Goal: Book appointment/travel/reservation

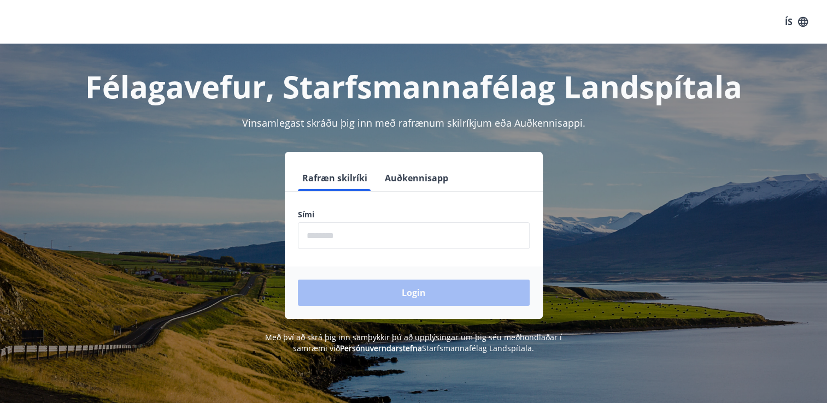
click at [328, 241] on input "phone" at bounding box center [414, 235] width 232 height 27
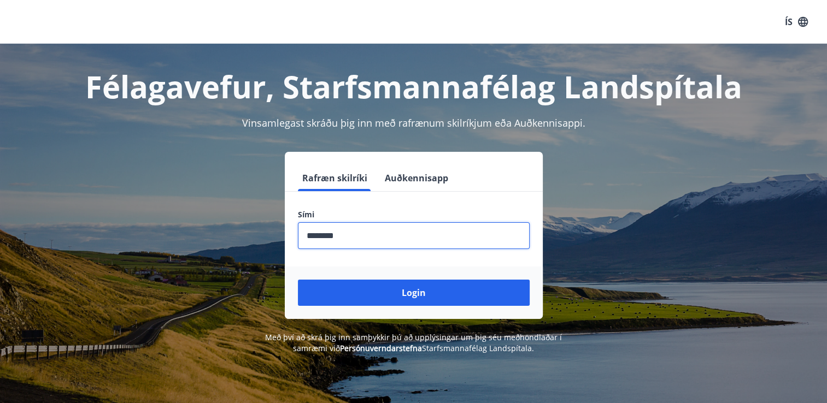
type input "********"
click at [298, 280] on button "Login" at bounding box center [414, 293] width 232 height 26
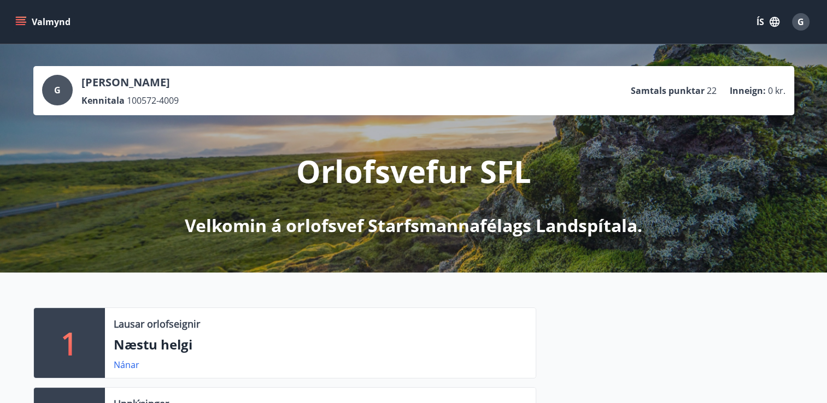
click at [17, 16] on icon "menu" at bounding box center [20, 21] width 11 height 11
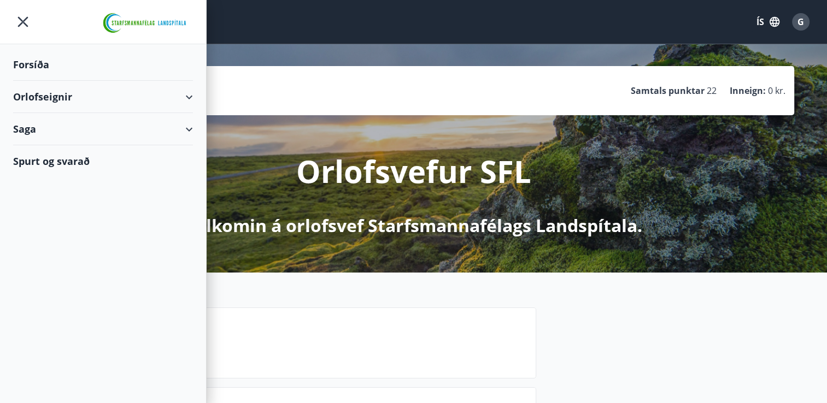
click at [184, 99] on div "Orlofseignir" at bounding box center [103, 97] width 180 height 32
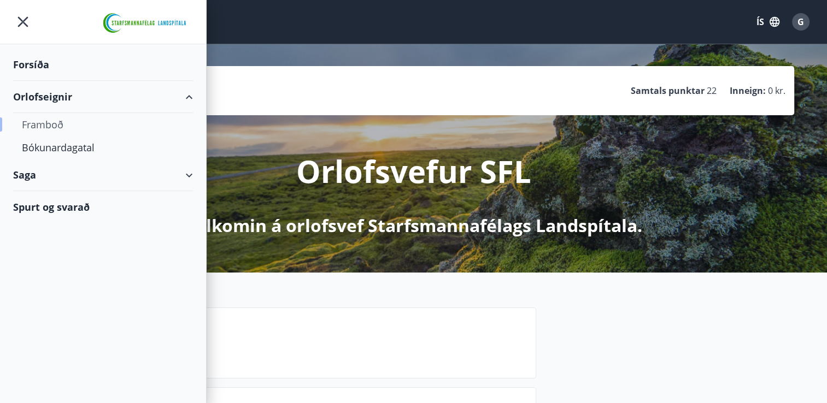
click at [48, 123] on div "Framboð" at bounding box center [103, 124] width 162 height 23
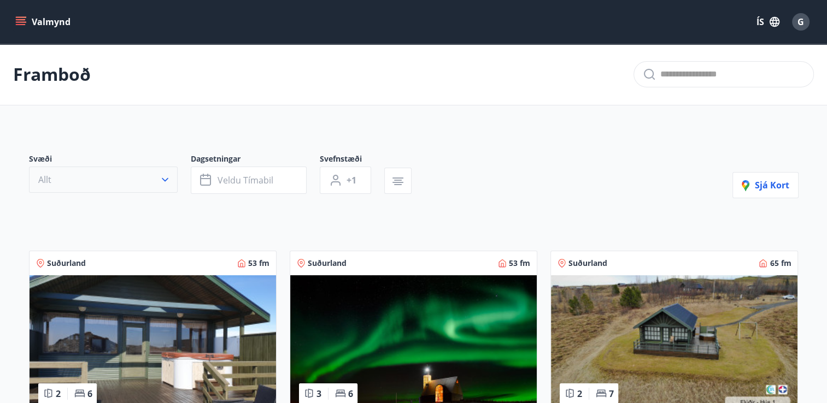
click at [164, 176] on icon "button" at bounding box center [165, 179] width 11 height 11
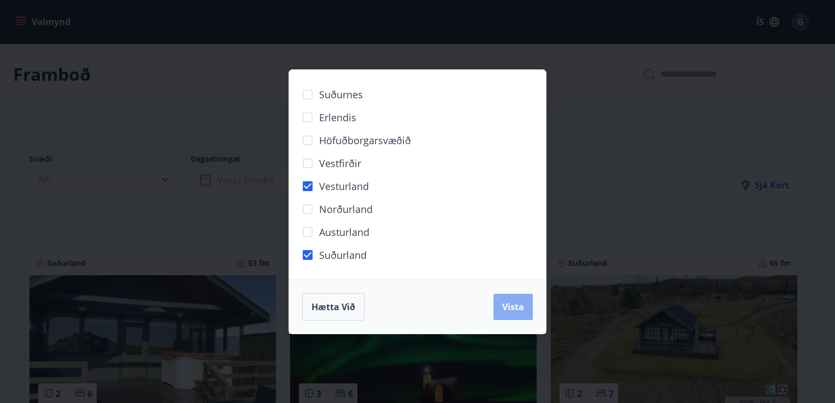
click at [514, 306] on span "Vista" at bounding box center [513, 307] width 22 height 12
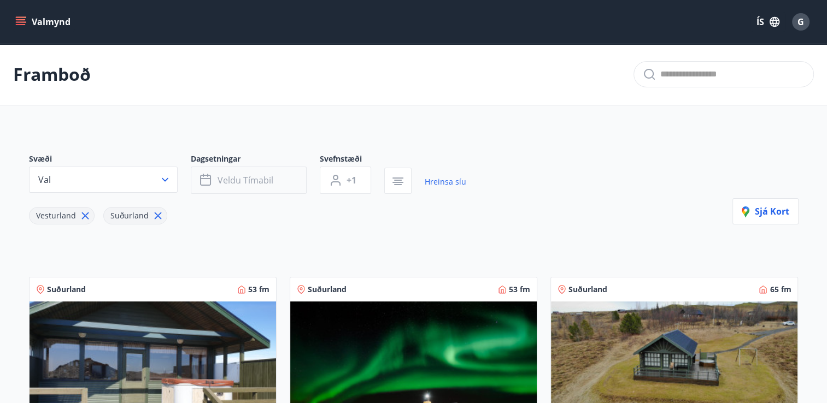
click at [275, 180] on button "Veldu tímabil" at bounding box center [249, 180] width 116 height 27
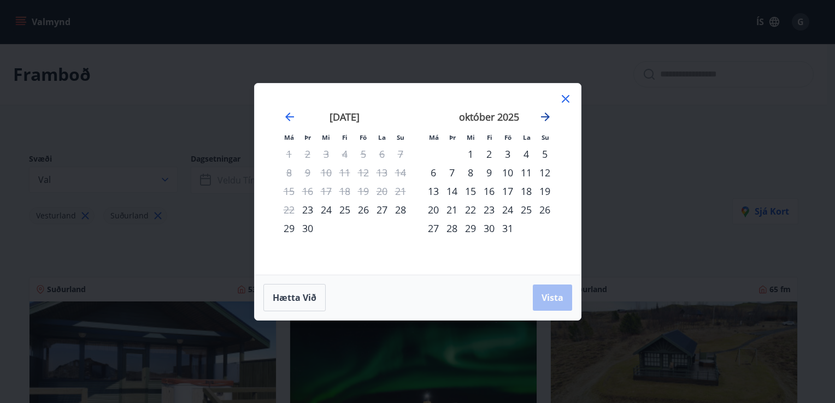
click at [543, 115] on icon "Move forward to switch to the next month." at bounding box center [545, 116] width 13 height 13
click at [509, 191] on div "14" at bounding box center [507, 191] width 19 height 19
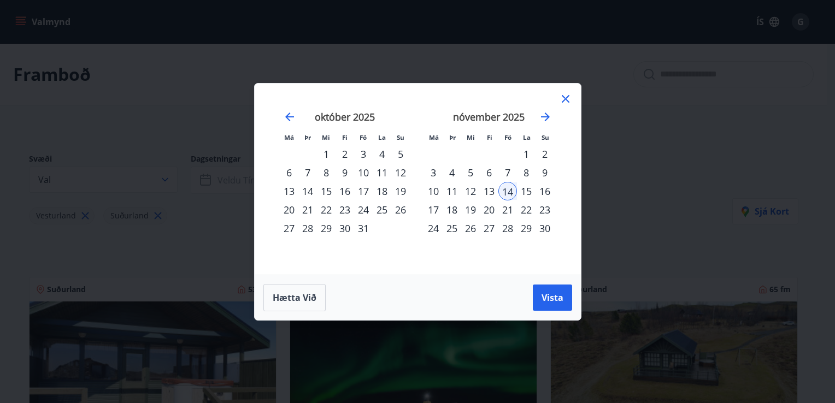
click at [549, 190] on div "16" at bounding box center [545, 191] width 19 height 19
click at [550, 298] on span "Vista" at bounding box center [553, 298] width 22 height 12
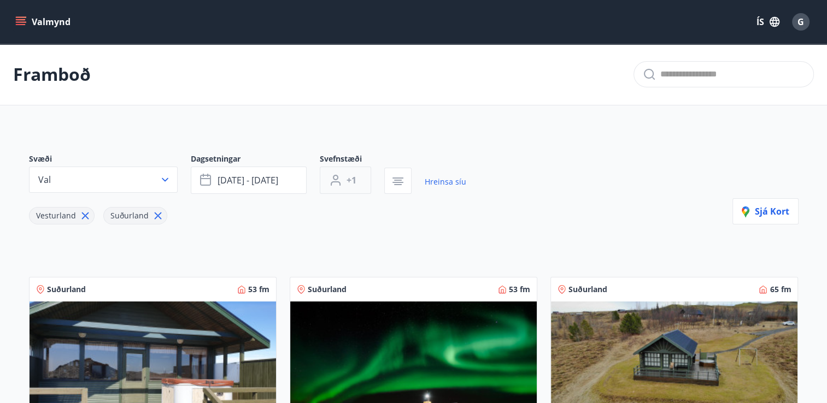
click at [353, 178] on span "+1" at bounding box center [351, 180] width 10 height 12
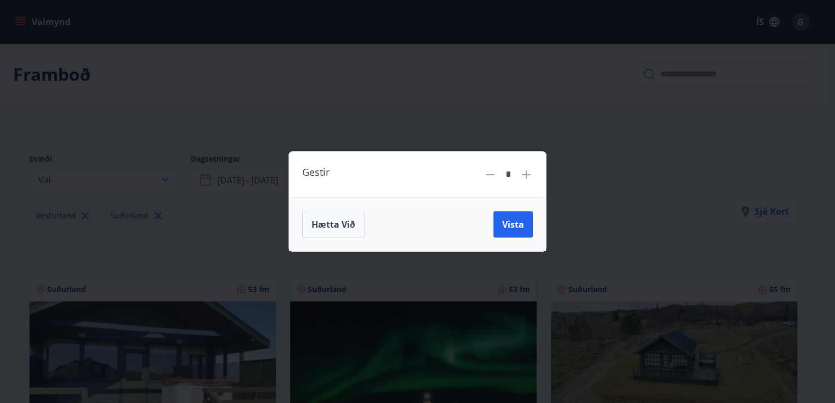
click at [524, 174] on icon at bounding box center [526, 174] width 13 height 13
type input "*"
click at [524, 219] on button "Vista" at bounding box center [512, 224] width 39 height 26
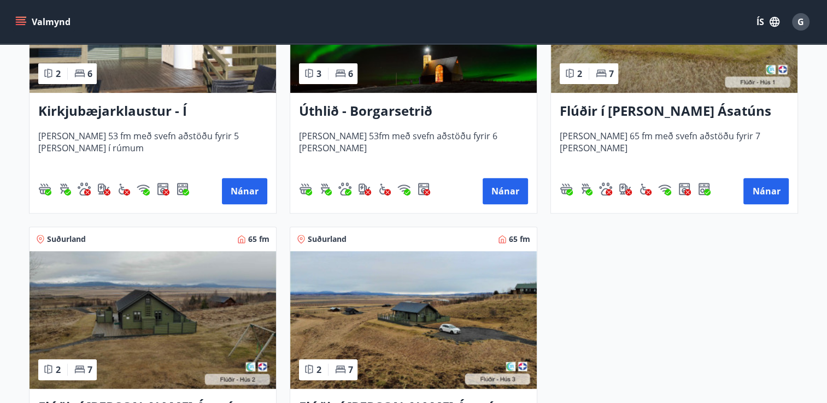
scroll to position [328, 0]
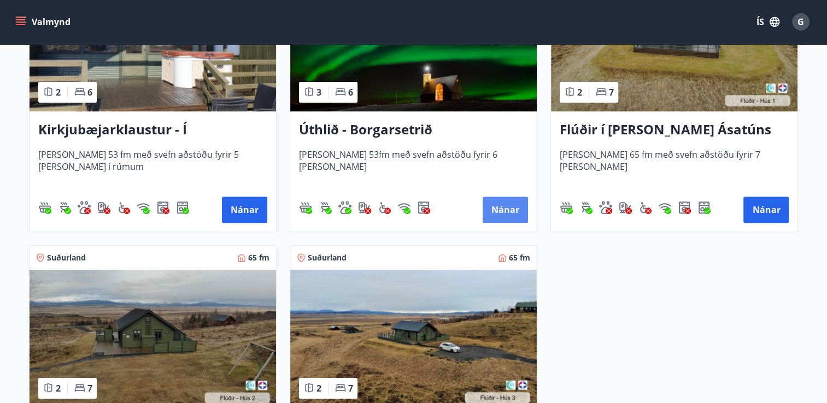
click at [498, 200] on button "Nánar" at bounding box center [505, 210] width 45 height 26
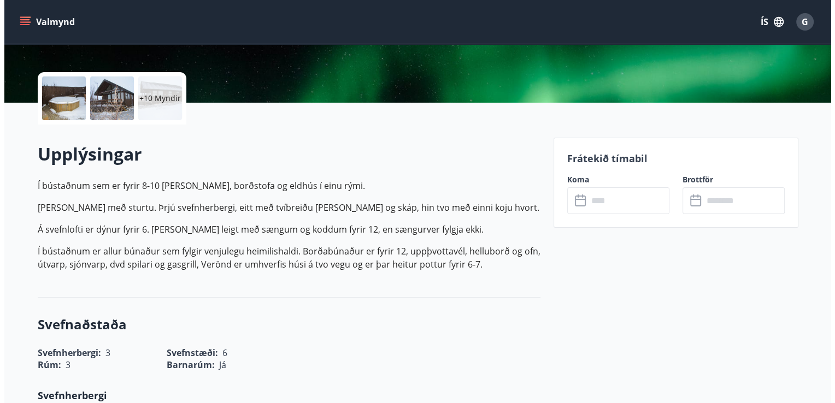
scroll to position [219, 0]
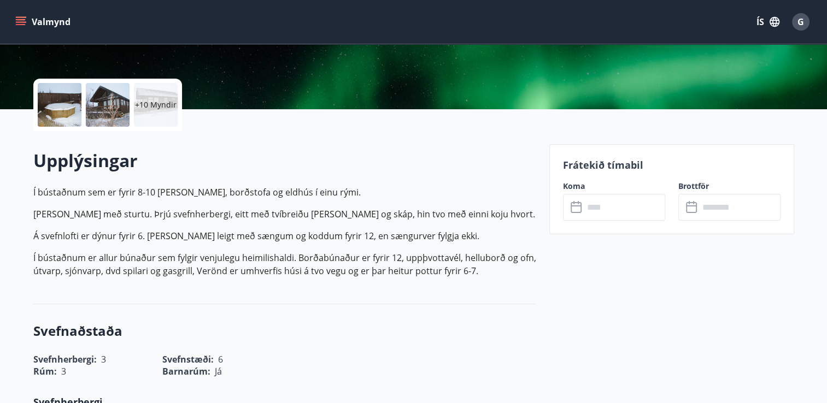
click at [73, 110] on div at bounding box center [60, 105] width 44 height 44
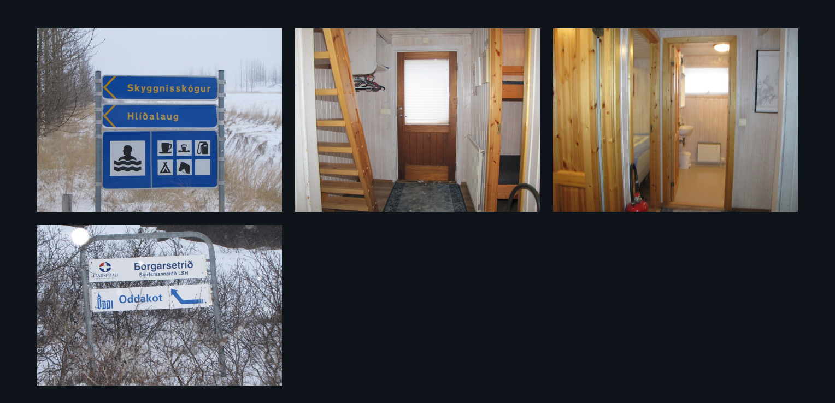
scroll to position [846, 0]
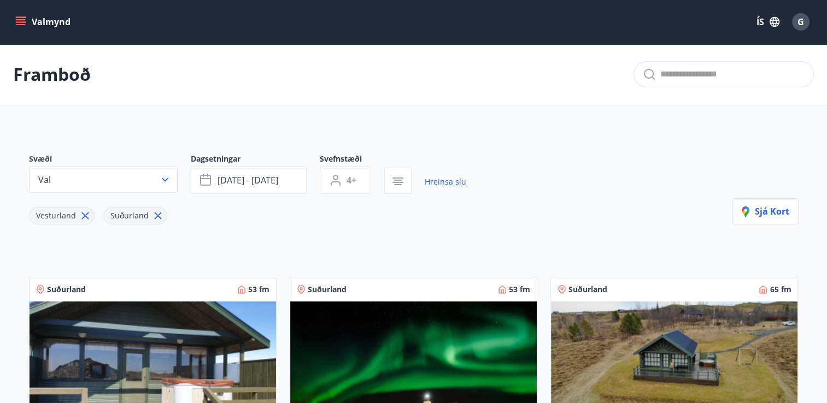
type input "*"
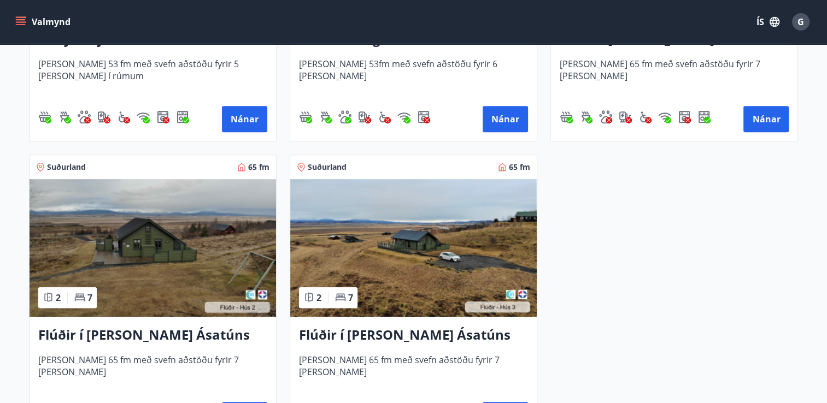
scroll to position [437, 0]
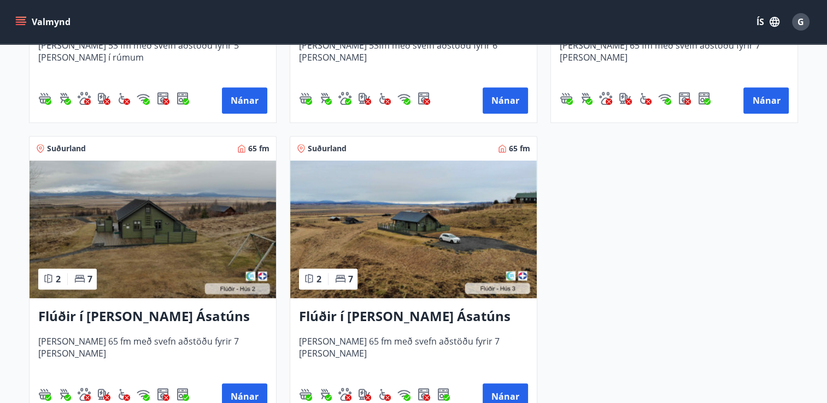
click at [155, 225] on img at bounding box center [153, 230] width 246 height 138
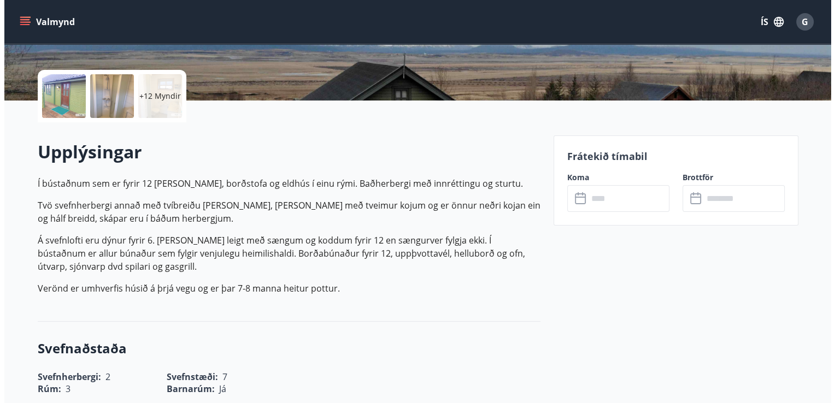
scroll to position [164, 0]
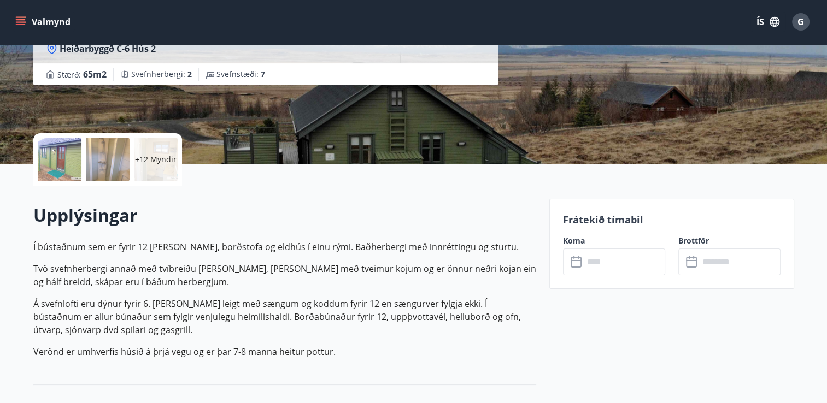
click at [55, 174] on div at bounding box center [60, 160] width 44 height 44
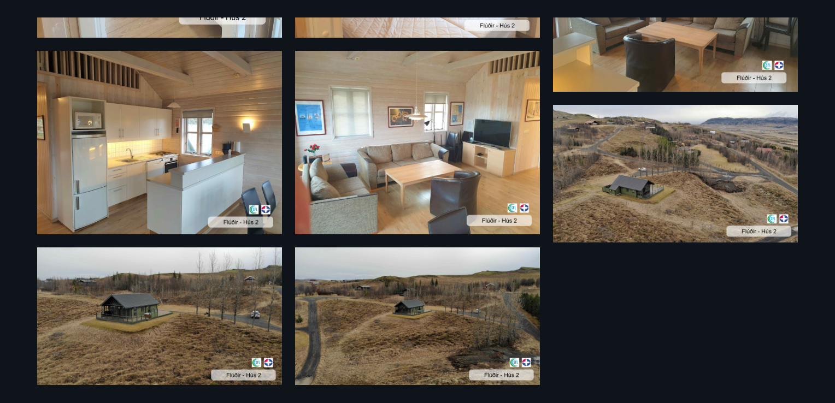
scroll to position [942, 0]
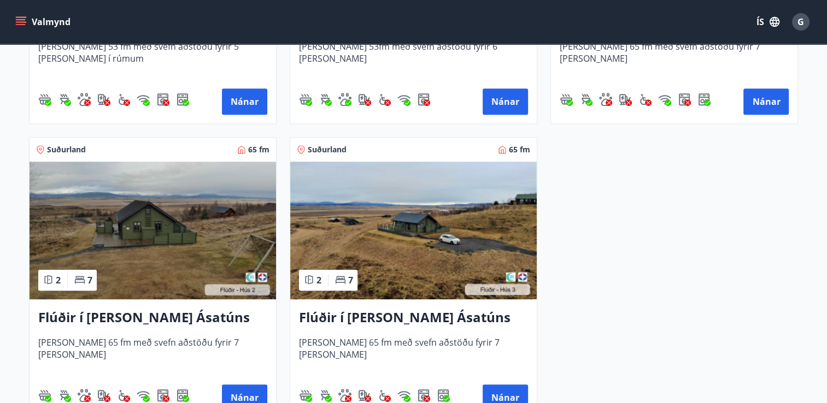
scroll to position [438, 0]
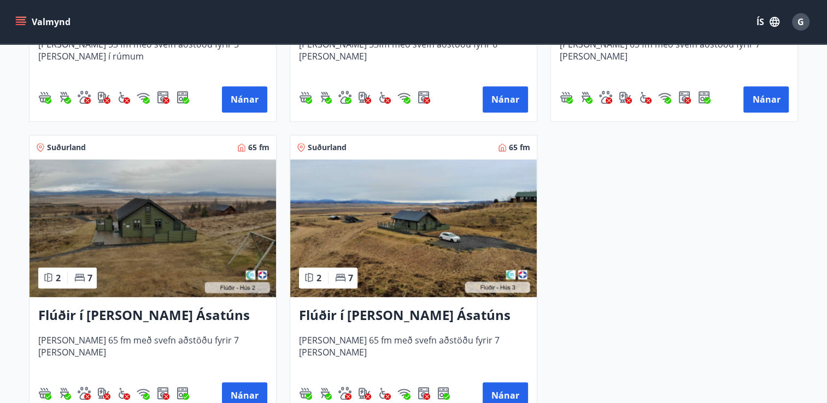
click at [240, 381] on div "Flúðir í [PERSON_NAME] Ásatúns hús 2 - í [GEOGRAPHIC_DATA] E [PERSON_NAME] 65 f…" at bounding box center [153, 357] width 246 height 120
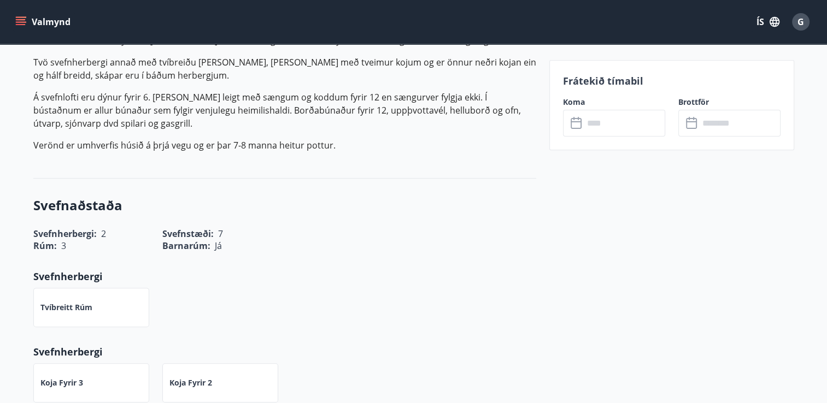
scroll to position [219, 0]
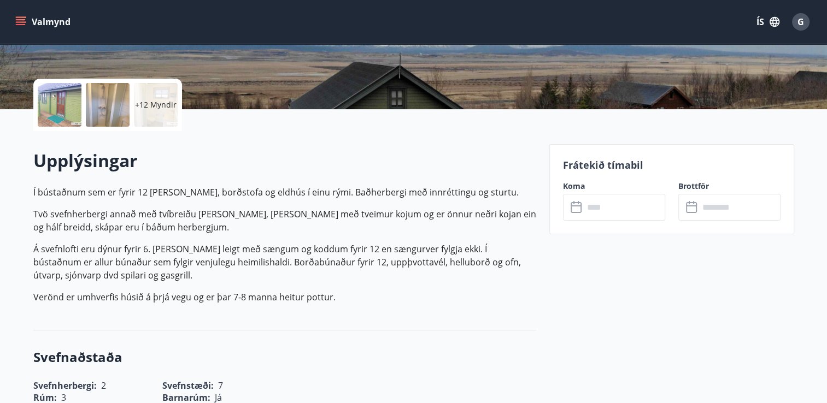
click at [574, 208] on icon at bounding box center [577, 207] width 13 height 13
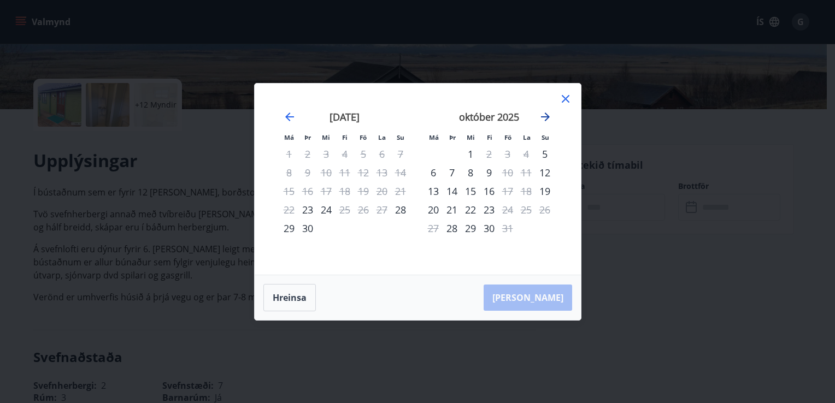
click at [543, 111] on icon "Move forward to switch to the next month." at bounding box center [545, 116] width 13 height 13
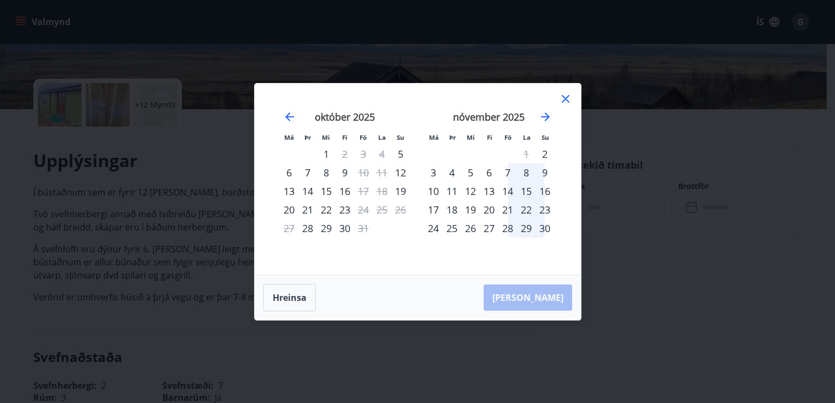
click at [509, 189] on div "14" at bounding box center [507, 191] width 19 height 19
drag, startPoint x: 509, startPoint y: 189, endPoint x: 520, endPoint y: 191, distance: 10.5
click at [520, 191] on tr "10 11 12 13 14 15 16" at bounding box center [489, 191] width 130 height 19
click at [491, 193] on div "13" at bounding box center [489, 191] width 19 height 19
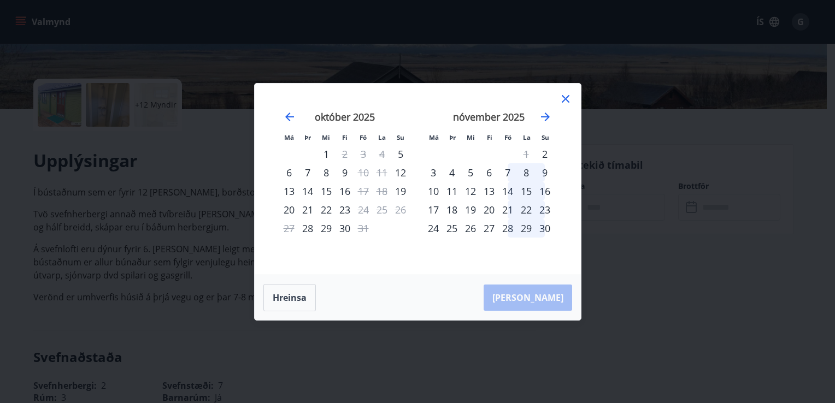
click at [511, 191] on div "14" at bounding box center [507, 191] width 19 height 19
click at [510, 189] on div "14" at bounding box center [507, 191] width 19 height 19
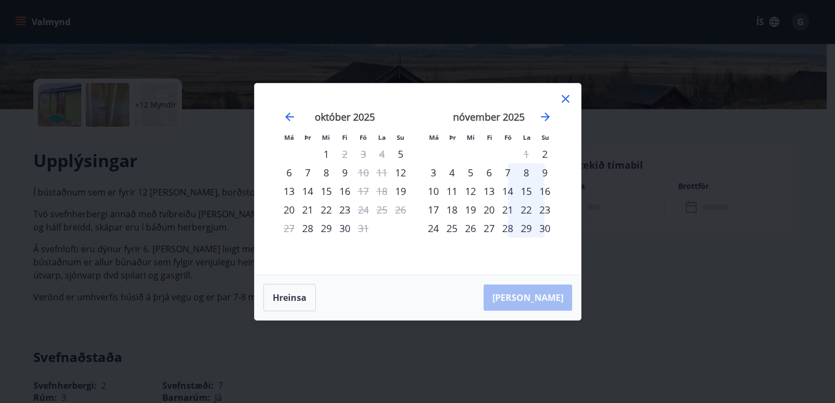
click at [510, 189] on div "14" at bounding box center [507, 191] width 19 height 19
click at [525, 191] on div "15" at bounding box center [526, 191] width 19 height 19
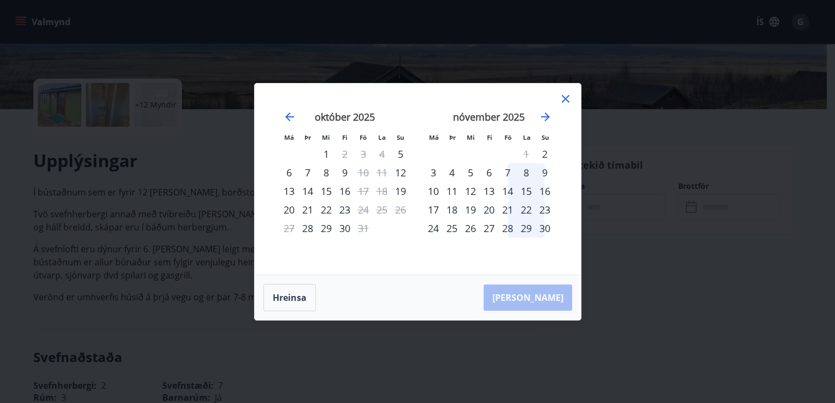
click at [525, 191] on div "15" at bounding box center [526, 191] width 19 height 19
click at [545, 190] on div "16" at bounding box center [545, 191] width 19 height 19
click at [561, 97] on icon at bounding box center [565, 98] width 13 height 13
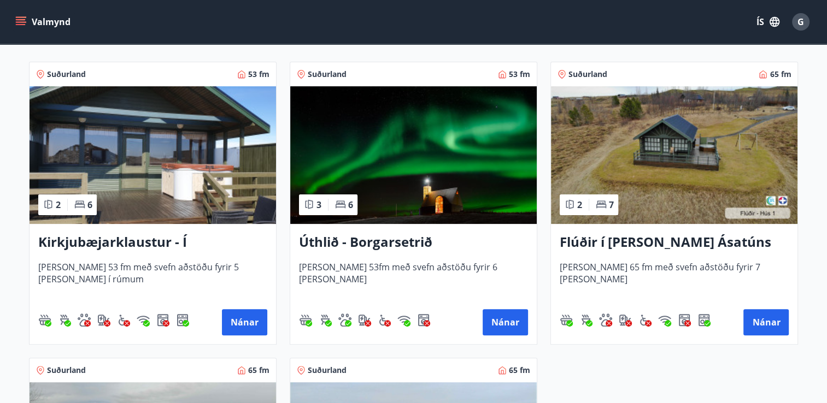
scroll to position [219, 0]
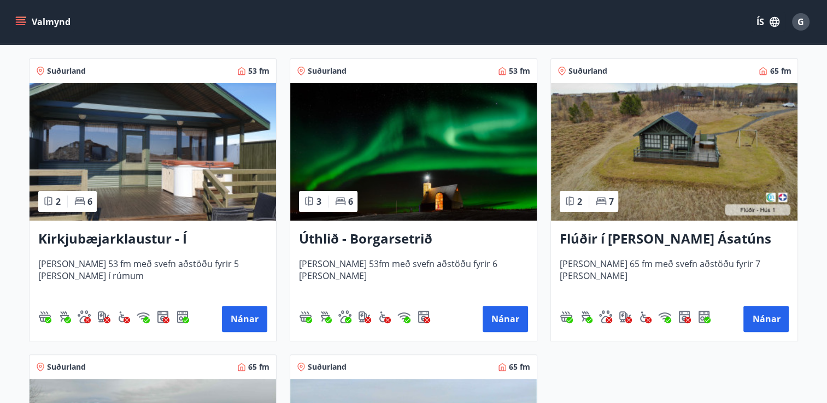
click at [689, 240] on h3 "Flúðir í [PERSON_NAME] Ásatúns hús 1 - í [GEOGRAPHIC_DATA] C" at bounding box center [674, 240] width 229 height 20
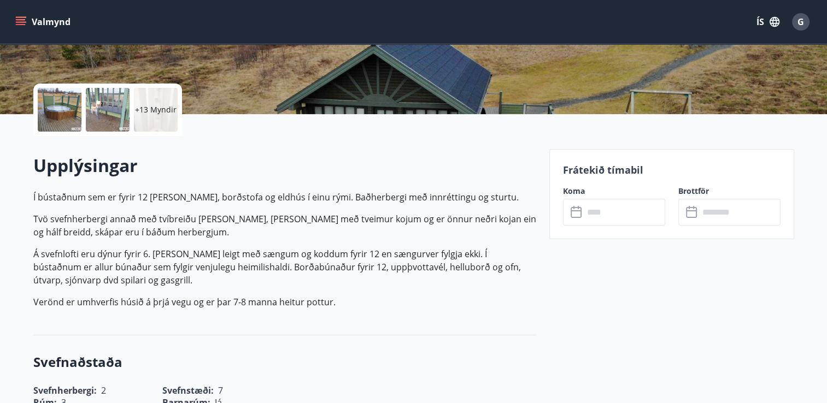
scroll to position [219, 0]
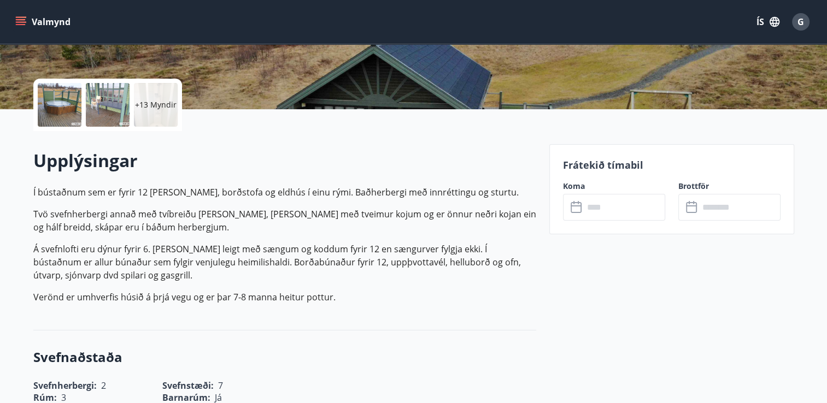
click at [576, 205] on icon at bounding box center [576, 205] width 11 height 1
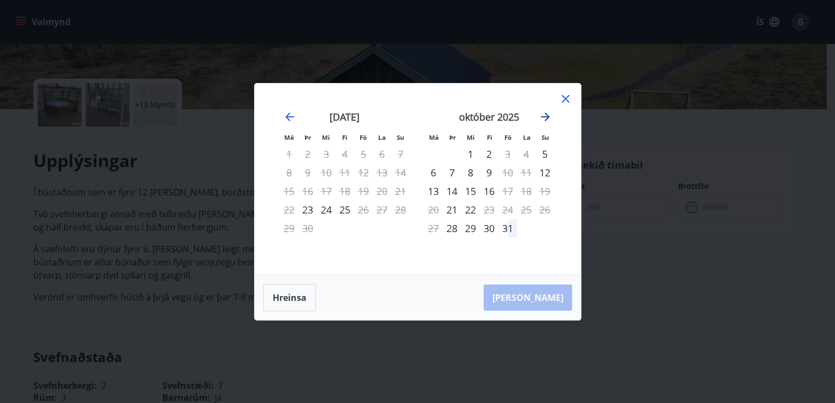
click at [549, 116] on icon "Move forward to switch to the next month." at bounding box center [545, 116] width 13 height 13
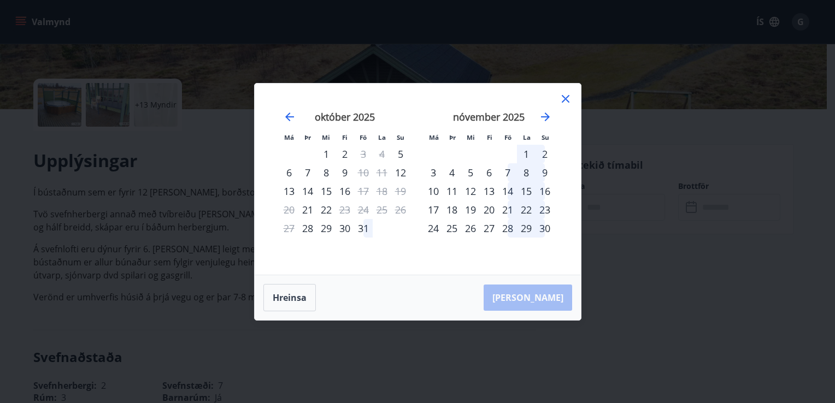
click at [509, 190] on div "14" at bounding box center [507, 191] width 19 height 19
click at [364, 227] on div "31" at bounding box center [363, 228] width 19 height 19
click at [368, 230] on div "31" at bounding box center [363, 228] width 19 height 19
drag, startPoint x: 369, startPoint y: 230, endPoint x: 383, endPoint y: 230, distance: 13.7
click at [383, 230] on tr "27 28 29 30 31" at bounding box center [345, 228] width 130 height 19
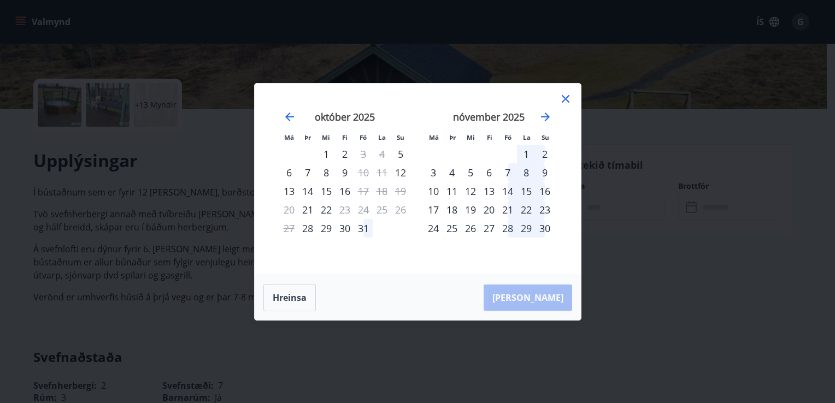
click at [510, 189] on div "14" at bounding box center [507, 191] width 19 height 19
drag, startPoint x: 511, startPoint y: 191, endPoint x: 540, endPoint y: 198, distance: 29.3
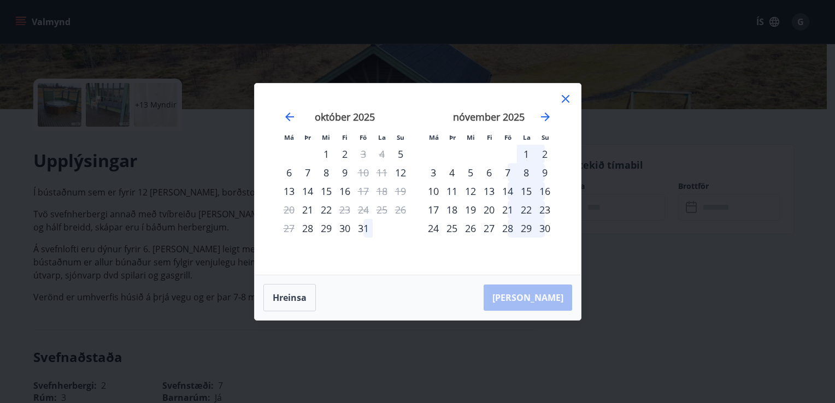
click at [554, 198] on div "[DATE] 1 2 3 4 5 6 7 8 9 10 11 12 13 14 15 16 17 18 19 20 21 22 23 24 25 26 27 …" at bounding box center [489, 186] width 144 height 179
click at [567, 96] on icon at bounding box center [565, 98] width 13 height 13
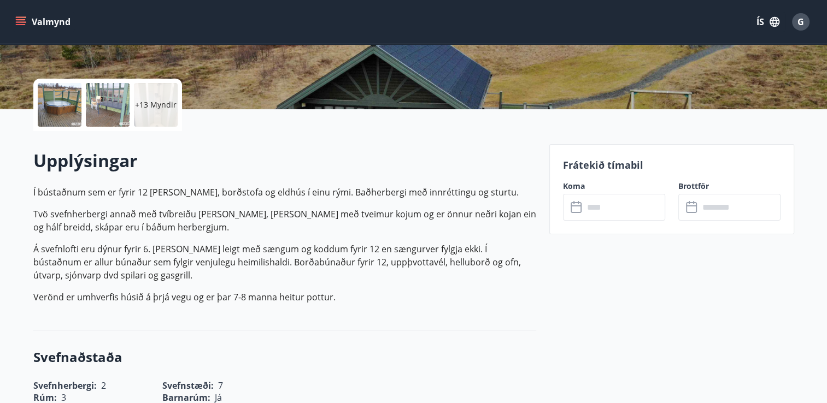
scroll to position [1, 0]
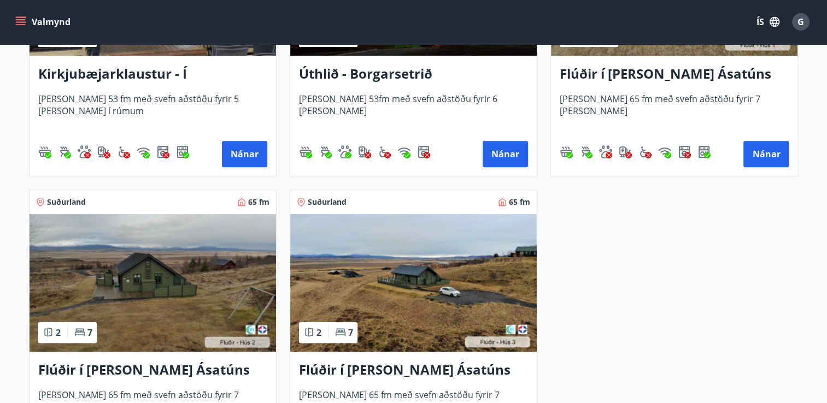
click at [390, 336] on img at bounding box center [413, 283] width 246 height 138
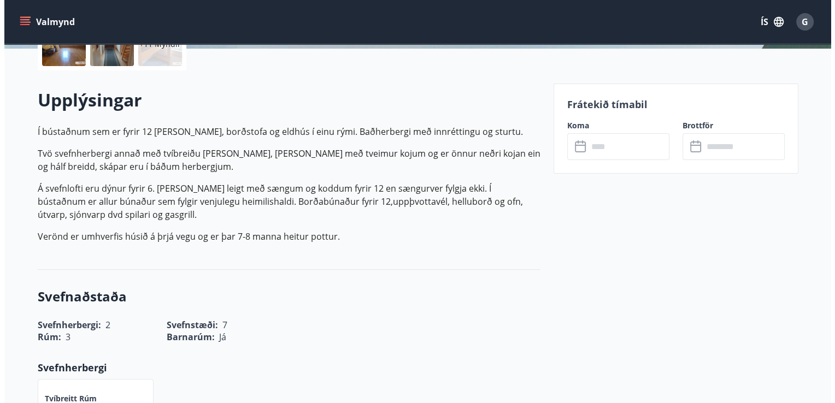
scroll to position [273, 0]
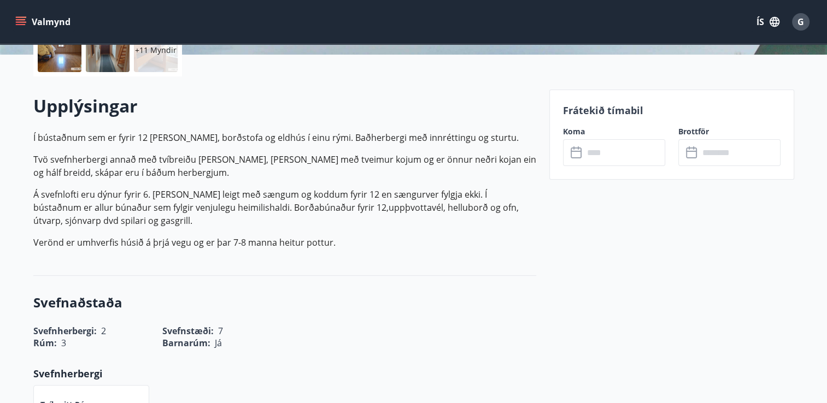
click at [576, 152] on icon at bounding box center [577, 152] width 13 height 13
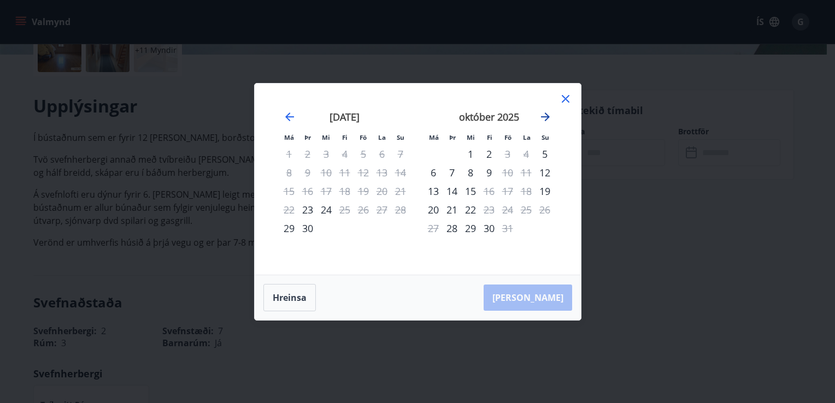
click at [547, 112] on icon "Move forward to switch to the next month." at bounding box center [545, 116] width 13 height 13
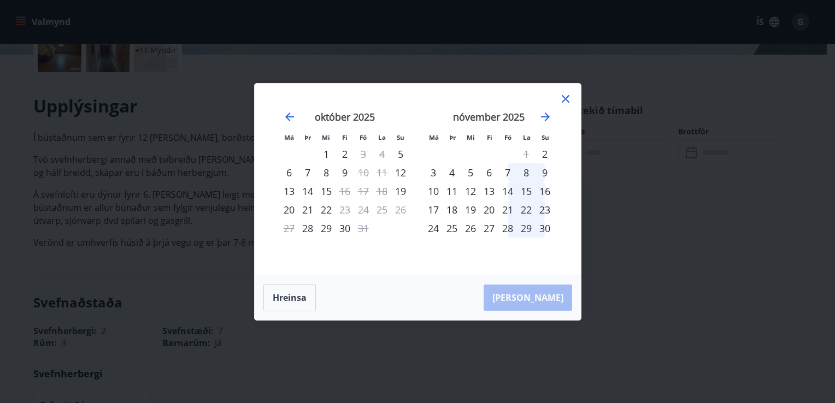
drag, startPoint x: 504, startPoint y: 172, endPoint x: 505, endPoint y: 181, distance: 9.3
click at [505, 181] on div "7" at bounding box center [507, 172] width 19 height 19
click at [509, 189] on div "14" at bounding box center [507, 191] width 19 height 19
drag, startPoint x: 509, startPoint y: 189, endPoint x: 538, endPoint y: 189, distance: 29.0
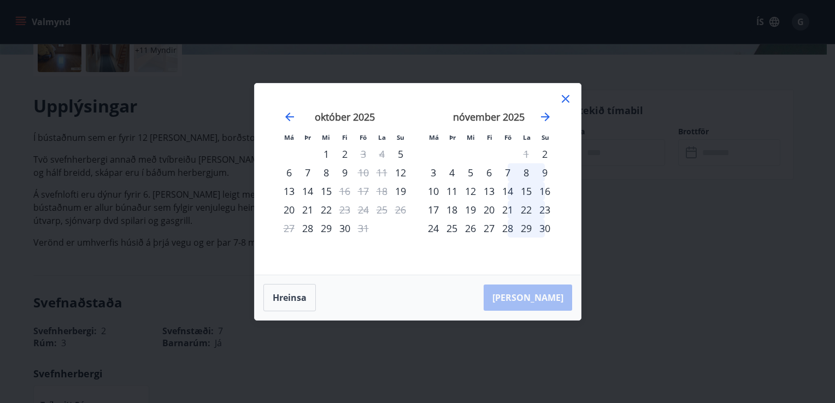
click at [538, 189] on tr "10 11 12 13 14 15 16" at bounding box center [489, 191] width 130 height 19
drag, startPoint x: 514, startPoint y: 192, endPoint x: 540, endPoint y: 192, distance: 26.2
click at [540, 192] on tr "10 11 12 13 14 15 16" at bounding box center [489, 191] width 130 height 19
drag, startPoint x: 506, startPoint y: 189, endPoint x: 546, endPoint y: 193, distance: 40.7
click at [546, 193] on tr "10 11 12 13 14 15 16" at bounding box center [489, 191] width 130 height 19
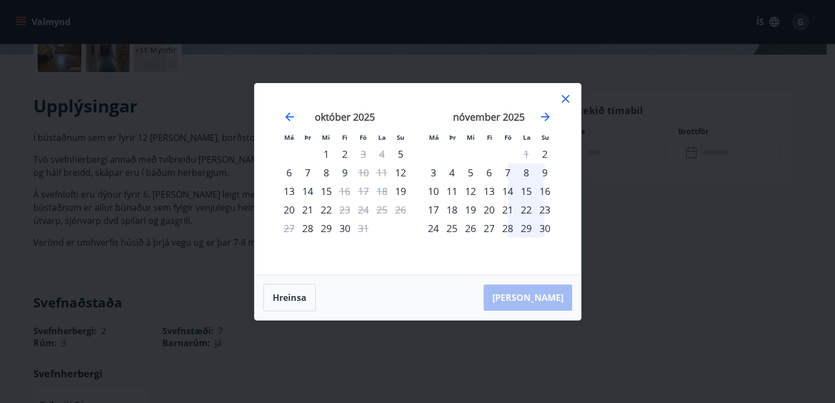
click at [546, 193] on div "16" at bounding box center [545, 191] width 19 height 19
click at [548, 192] on div "16" at bounding box center [545, 191] width 19 height 19
click at [501, 189] on div "14" at bounding box center [507, 191] width 19 height 19
click at [549, 192] on div "16" at bounding box center [545, 191] width 19 height 19
click at [508, 193] on div "14" at bounding box center [507, 191] width 19 height 19
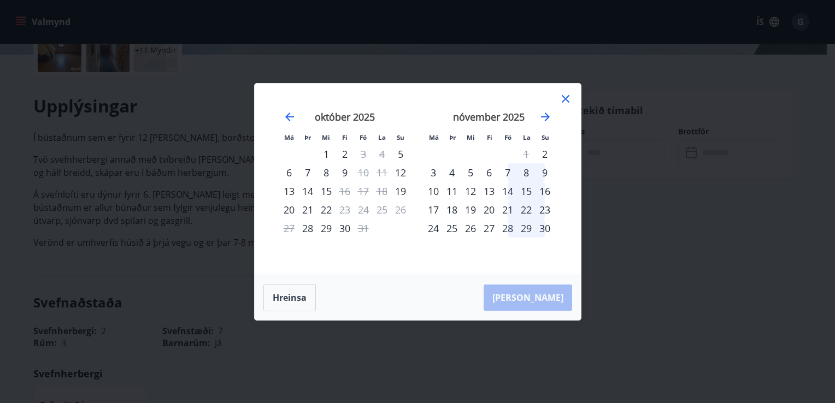
click at [553, 196] on div "16" at bounding box center [545, 191] width 19 height 19
click at [563, 100] on icon at bounding box center [565, 98] width 13 height 13
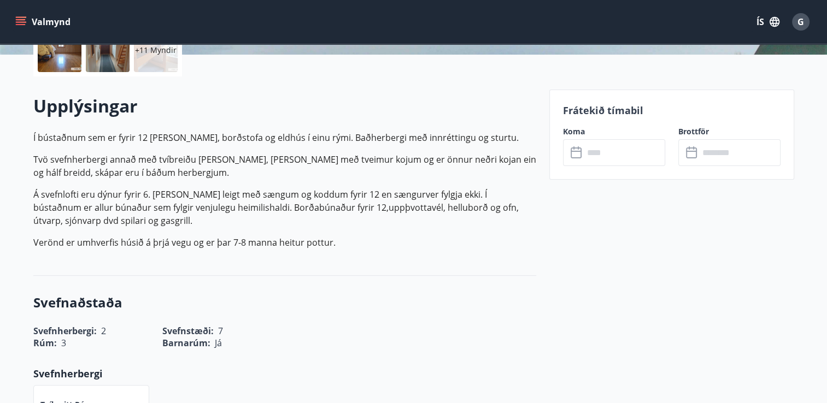
click at [800, 14] on div "G" at bounding box center [800, 21] width 17 height 17
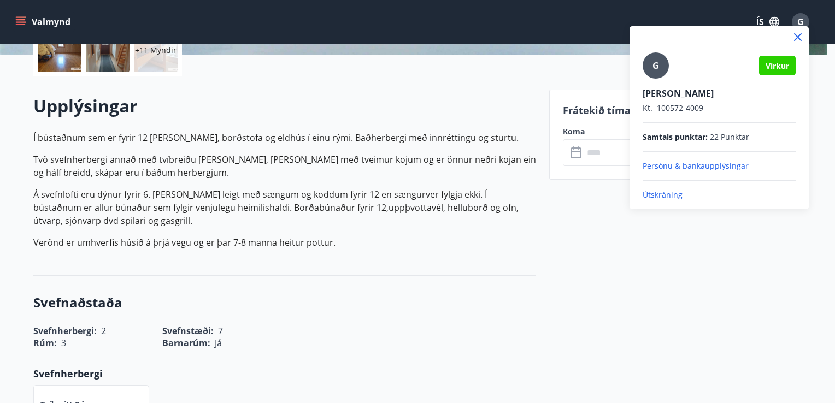
click at [664, 196] on p "Útskráning" at bounding box center [719, 195] width 153 height 11
